Goal: Find contact information: Find contact information

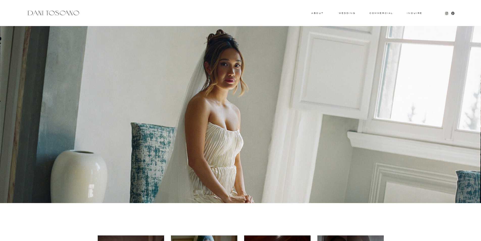
click at [178, 96] on div at bounding box center [240, 114] width 486 height 177
click at [418, 12] on h3 "Inquire" at bounding box center [415, 13] width 16 height 3
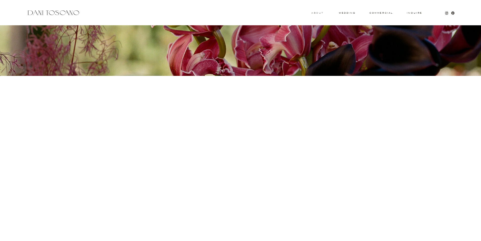
click at [316, 13] on h3 "About" at bounding box center [317, 13] width 11 height 2
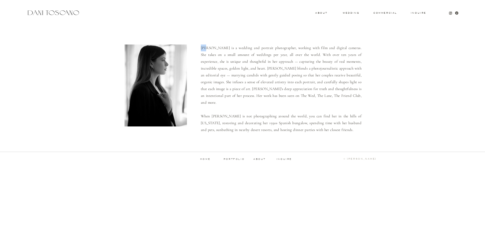
drag, startPoint x: 207, startPoint y: 47, endPoint x: 199, endPoint y: 50, distance: 8.2
click at [199, 50] on div "Inquire commercial wedding About Dani is a wedding and portrait photographer, w…" at bounding box center [242, 85] width 485 height 171
click at [213, 48] on p "Dani is a wedding and portrait photographer, working with film and digital came…" at bounding box center [281, 88] width 161 height 88
drag, startPoint x: 208, startPoint y: 48, endPoint x: 200, endPoint y: 51, distance: 9.3
click at [200, 51] on div "Inquire commercial wedding About Dani is a wedding and portrait photographer, w…" at bounding box center [242, 85] width 485 height 171
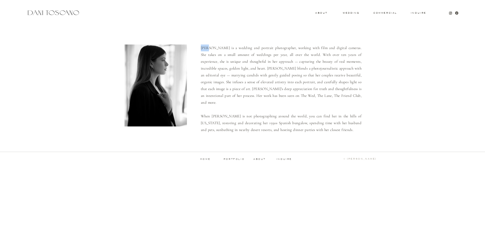
copy p "Dani"
click at [420, 14] on h3 "Inquire" at bounding box center [419, 13] width 16 height 3
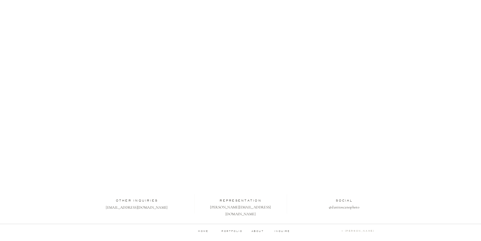
scroll to position [103, 0]
drag, startPoint x: 259, startPoint y: 205, endPoint x: 222, endPoint y: 202, distance: 36.8
click at [222, 202] on p "lisa@theweddingartistsco.com" at bounding box center [240, 205] width 65 height 6
